Goal: Information Seeking & Learning: Learn about a topic

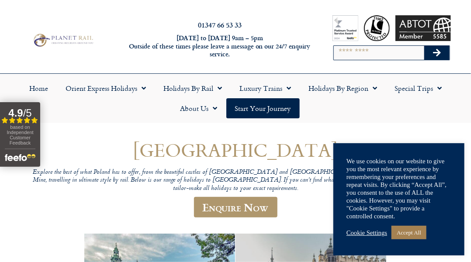
scroll to position [44, 0]
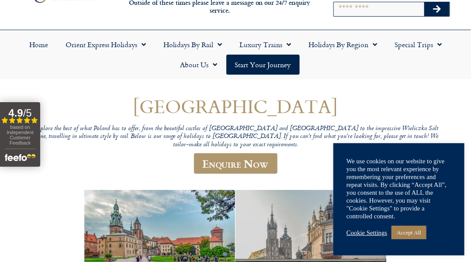
click at [358, 232] on link "Cookie Settings" at bounding box center [366, 233] width 41 height 8
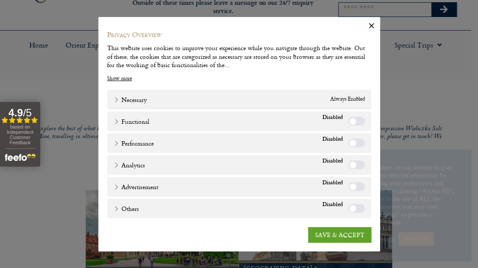
click at [336, 234] on link "SAVE & ACCEPT" at bounding box center [339, 235] width 63 height 16
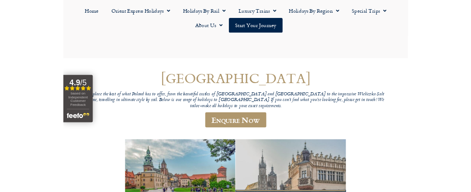
scroll to position [131, 0]
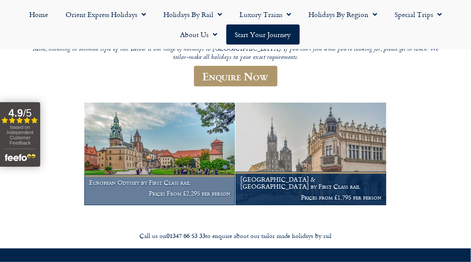
click at [191, 179] on h1 "European Odyssey by First Class rail" at bounding box center [159, 182] width 141 height 7
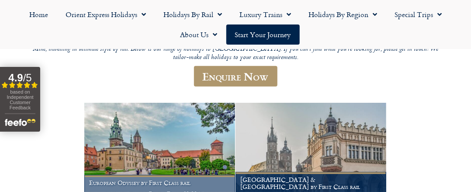
scroll to position [130, 0]
